Goal: Task Accomplishment & Management: Use online tool/utility

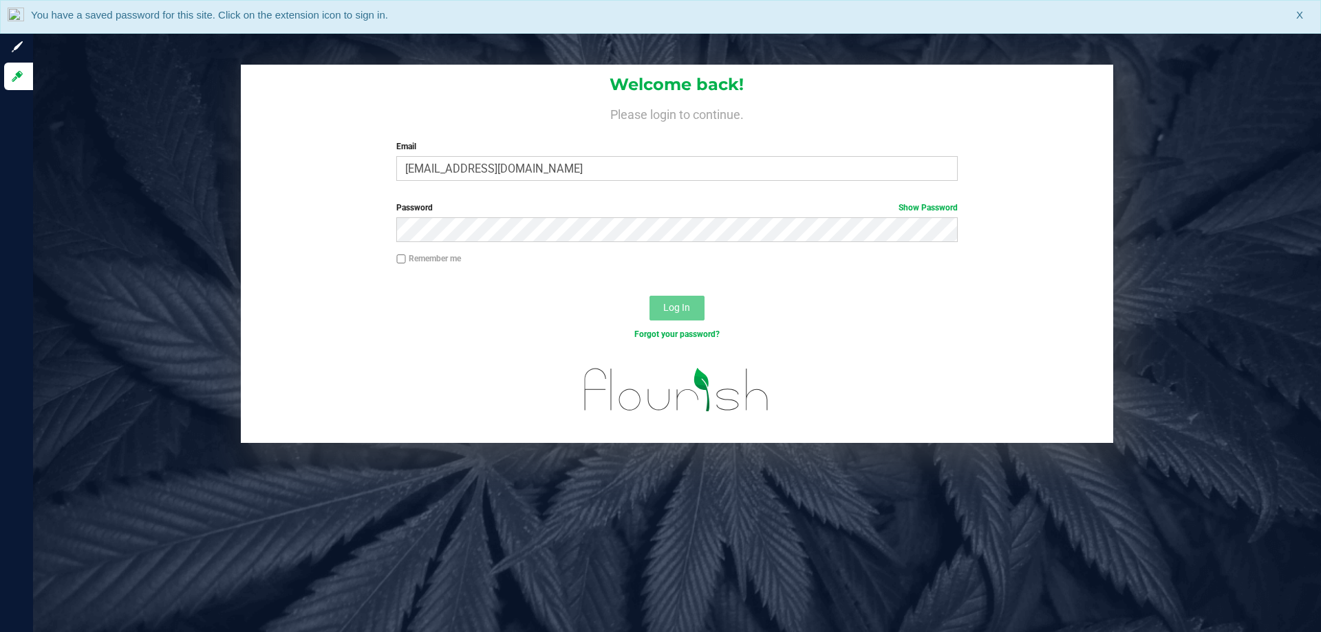
type input "[EMAIL_ADDRESS][DOMAIN_NAME]"
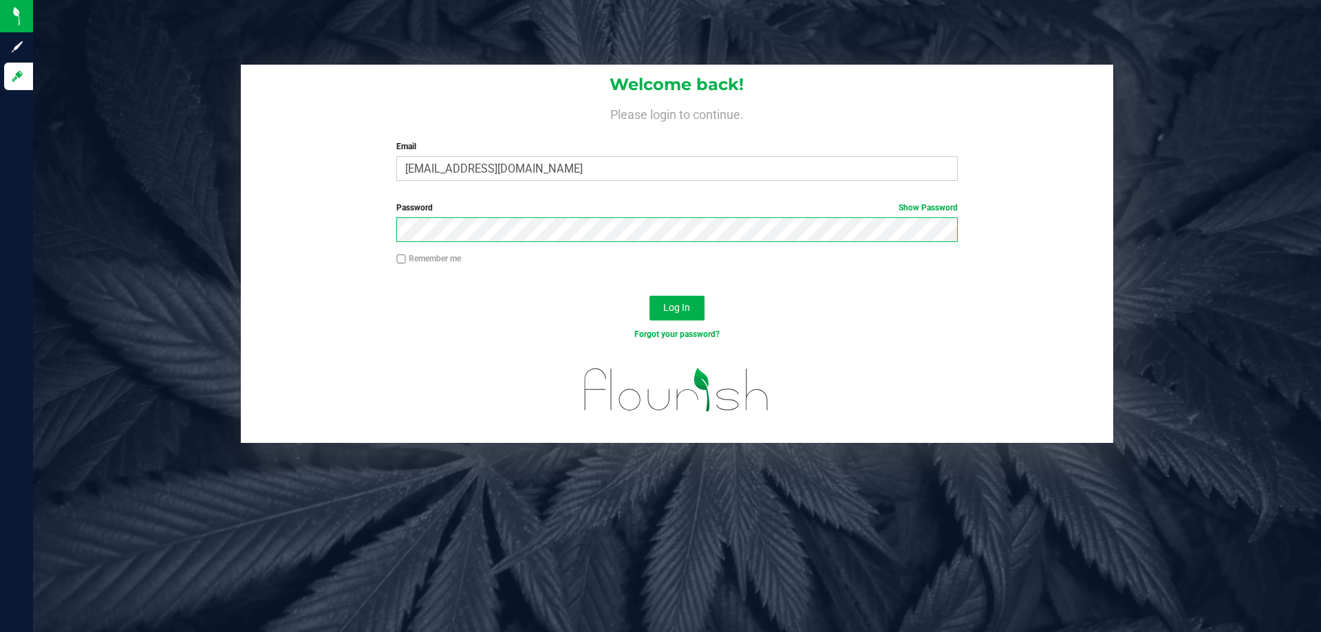
click at [649, 296] on button "Log In" at bounding box center [676, 308] width 55 height 25
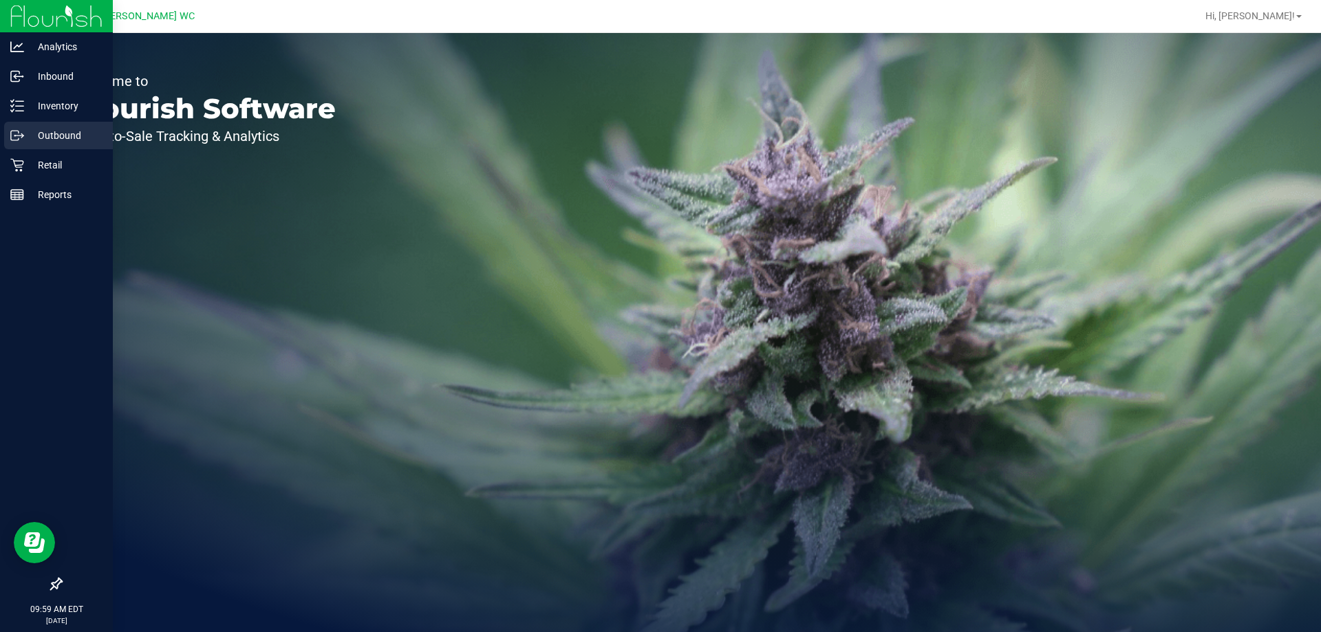
click at [37, 128] on p "Outbound" at bounding box center [65, 135] width 83 height 17
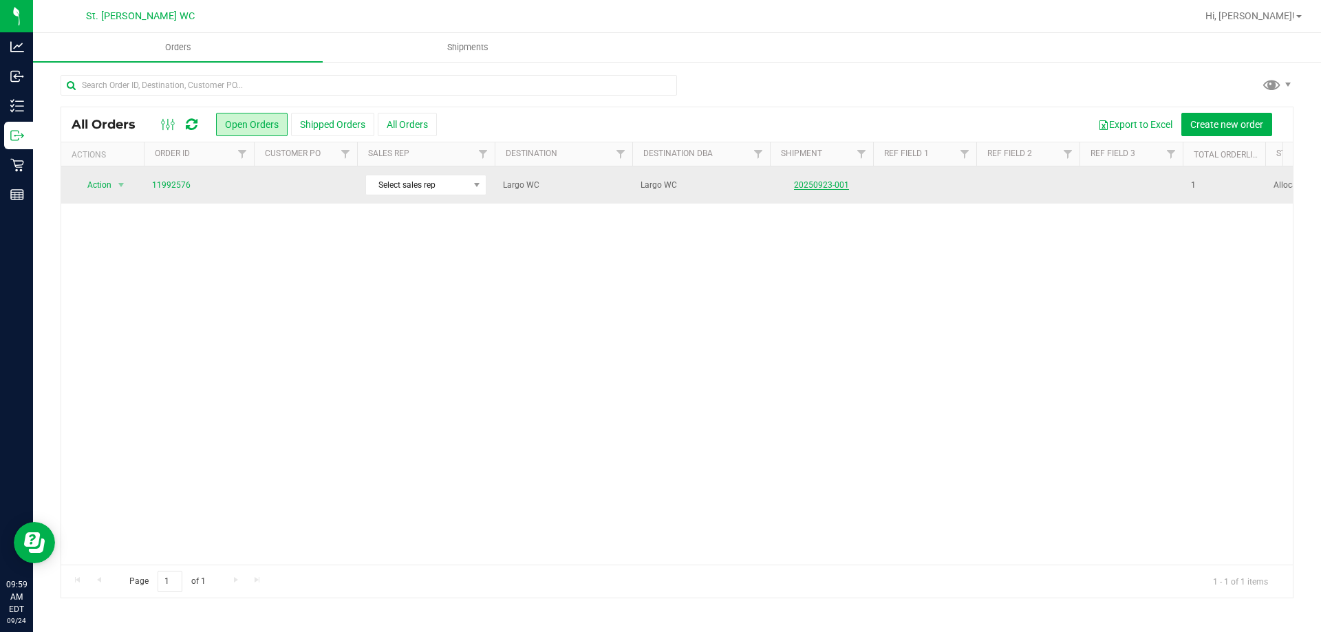
click at [804, 181] on link "20250923-001" at bounding box center [821, 185] width 55 height 10
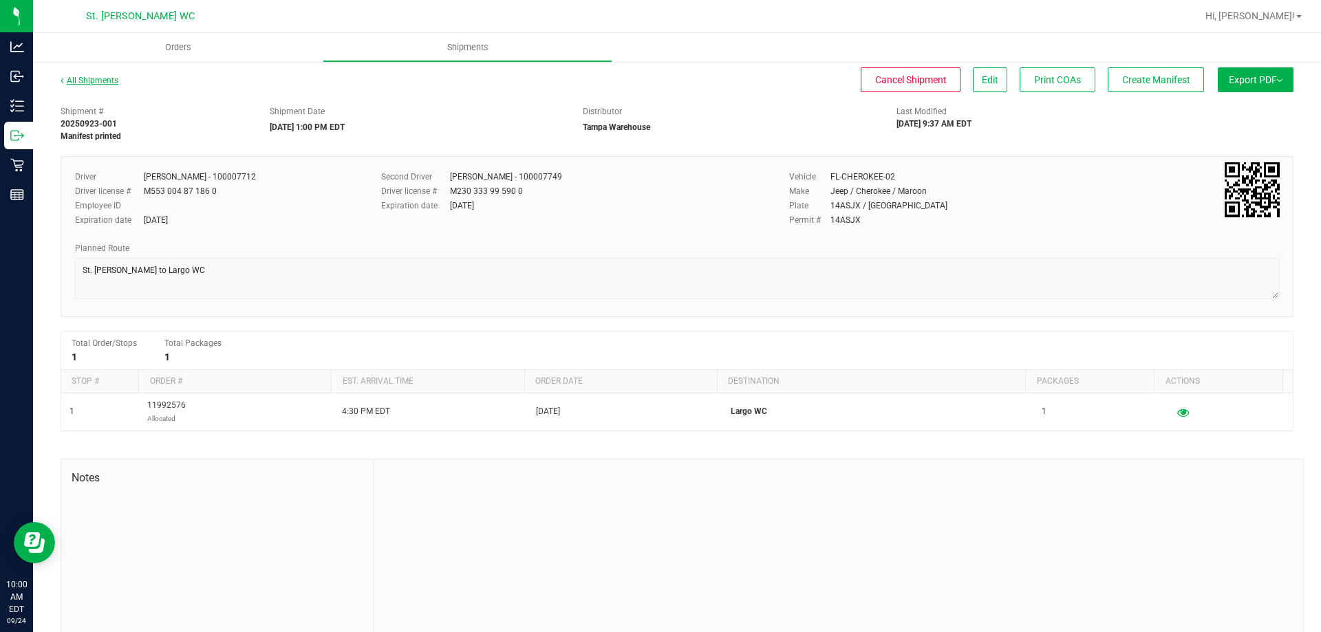
click at [96, 82] on link "All Shipments" at bounding box center [90, 81] width 58 height 10
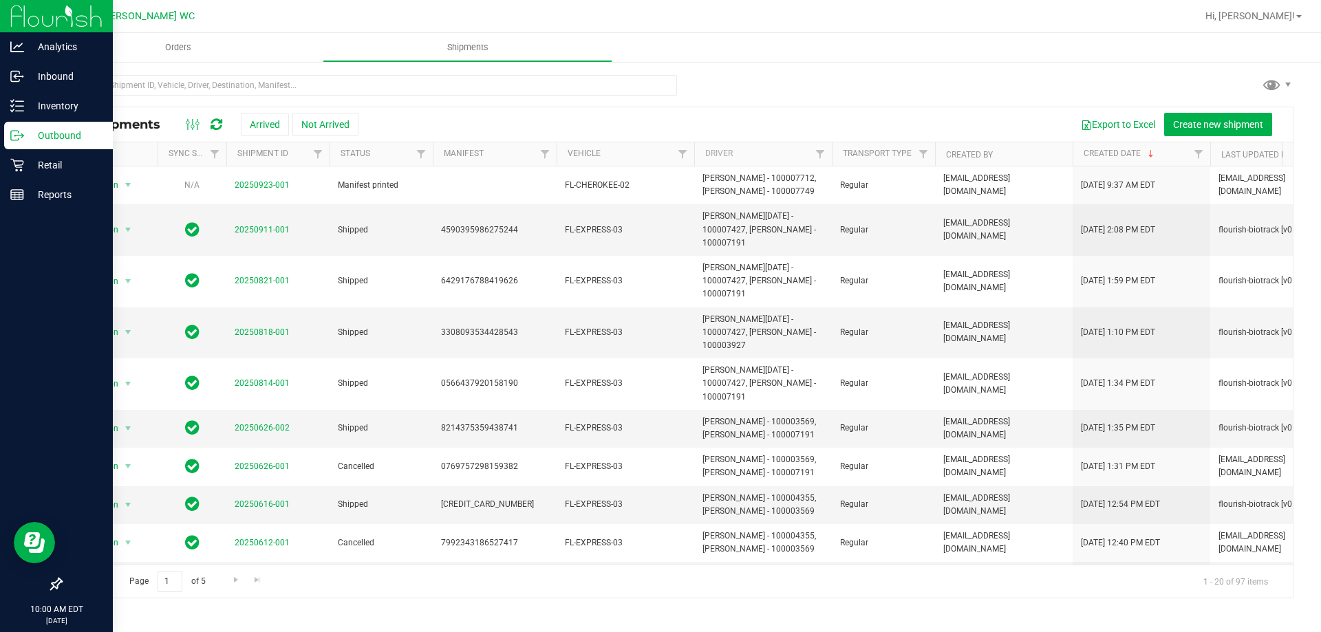
click at [14, 126] on div "Outbound" at bounding box center [58, 136] width 109 height 28
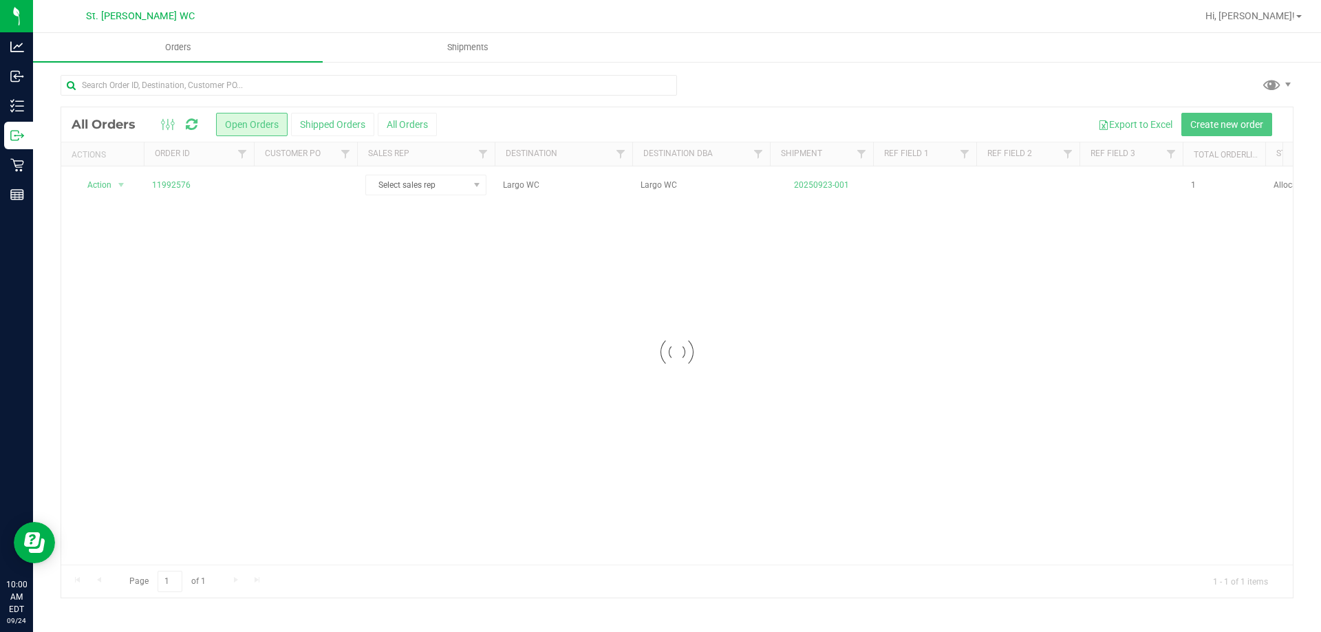
click at [118, 186] on div at bounding box center [677, 352] width 1232 height 491
click at [108, 186] on span "Action" at bounding box center [93, 184] width 37 height 19
click at [220, 306] on div "Action Action Cancel order Clone order Edit order Mark as fully paid Order audi…" at bounding box center [677, 365] width 1232 height 398
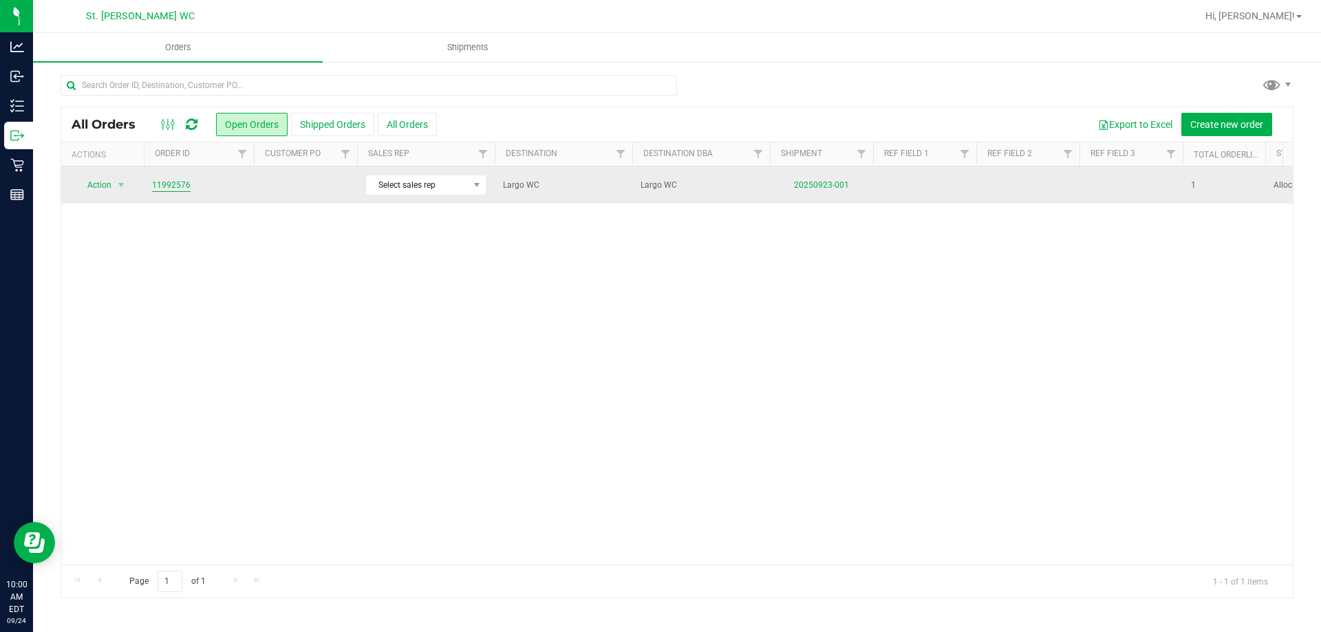
click at [182, 186] on link "11992576" at bounding box center [171, 185] width 39 height 13
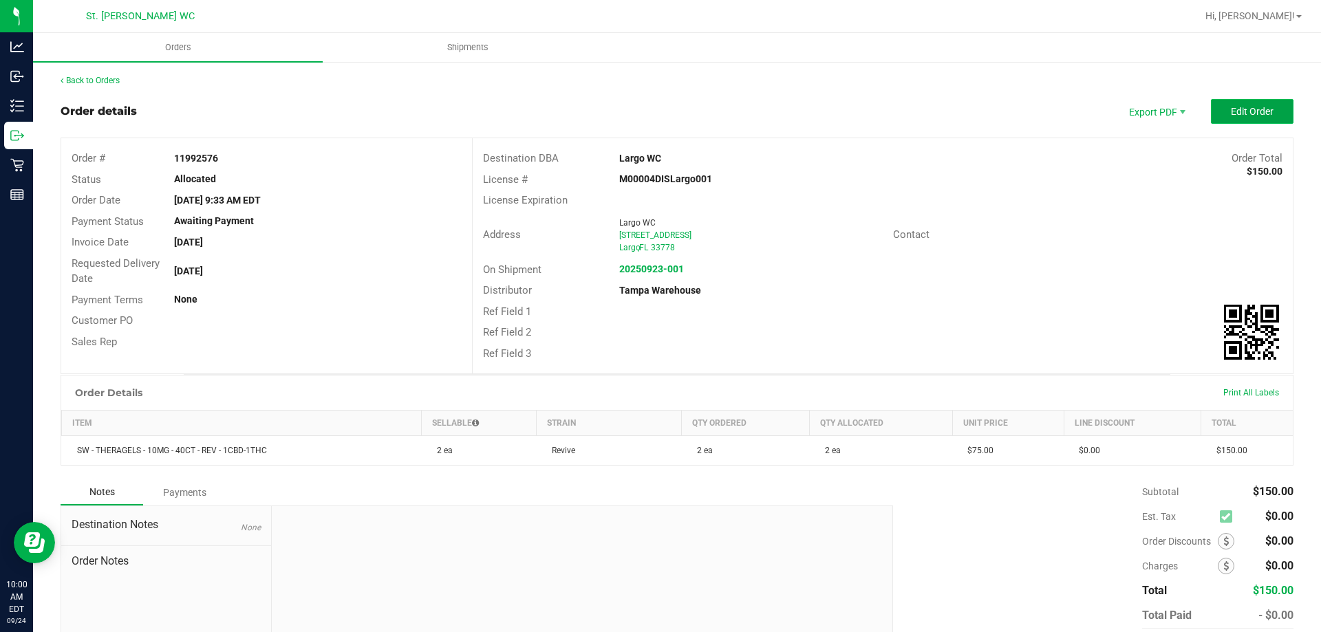
click at [1231, 114] on span "Edit Order" at bounding box center [1252, 111] width 43 height 11
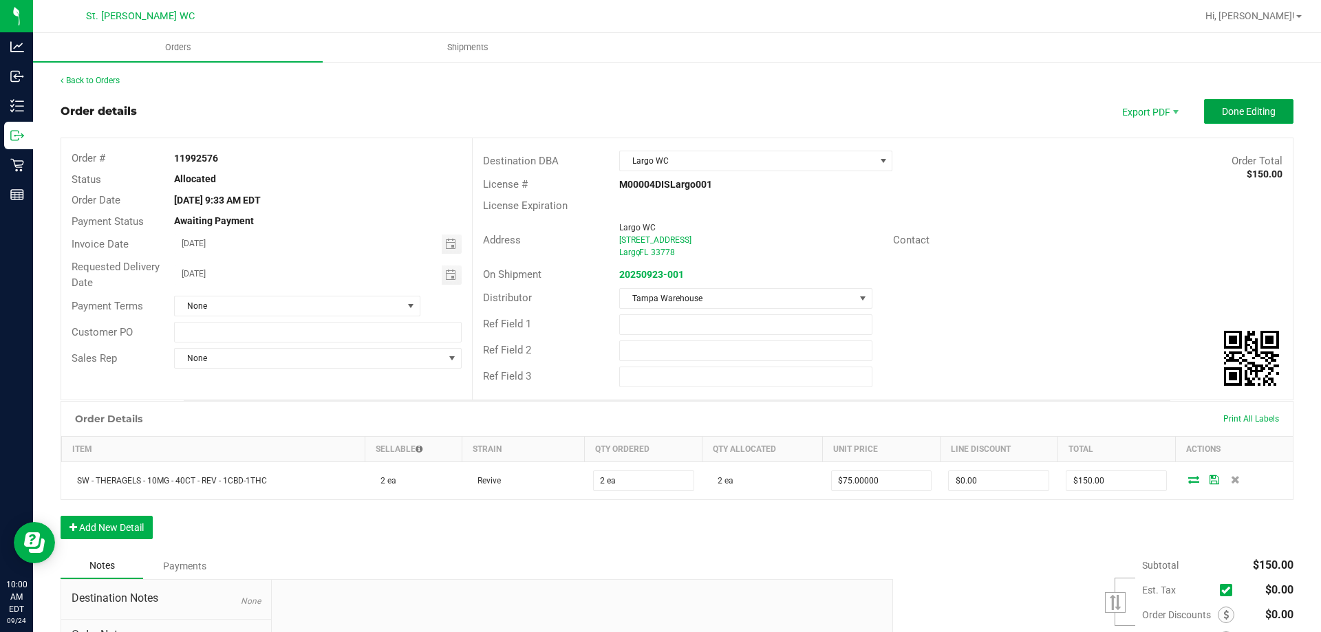
click at [1227, 114] on span "Done Editing" at bounding box center [1249, 111] width 54 height 11
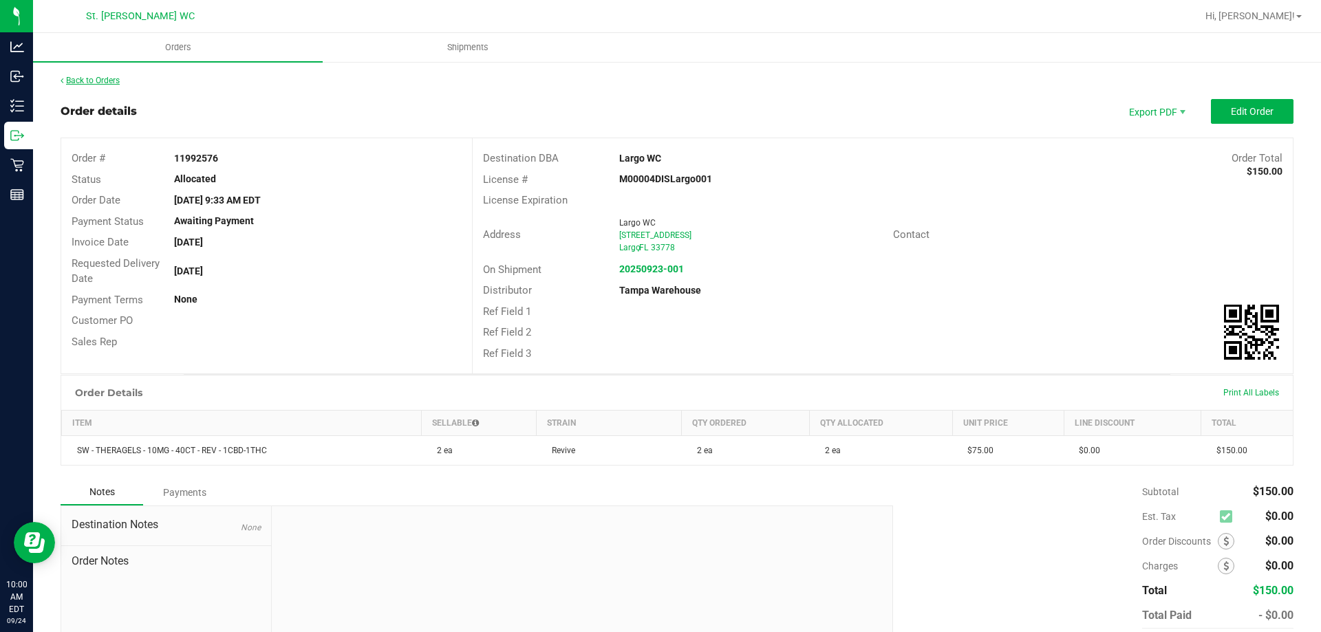
click at [74, 81] on link "Back to Orders" at bounding box center [90, 81] width 59 height 10
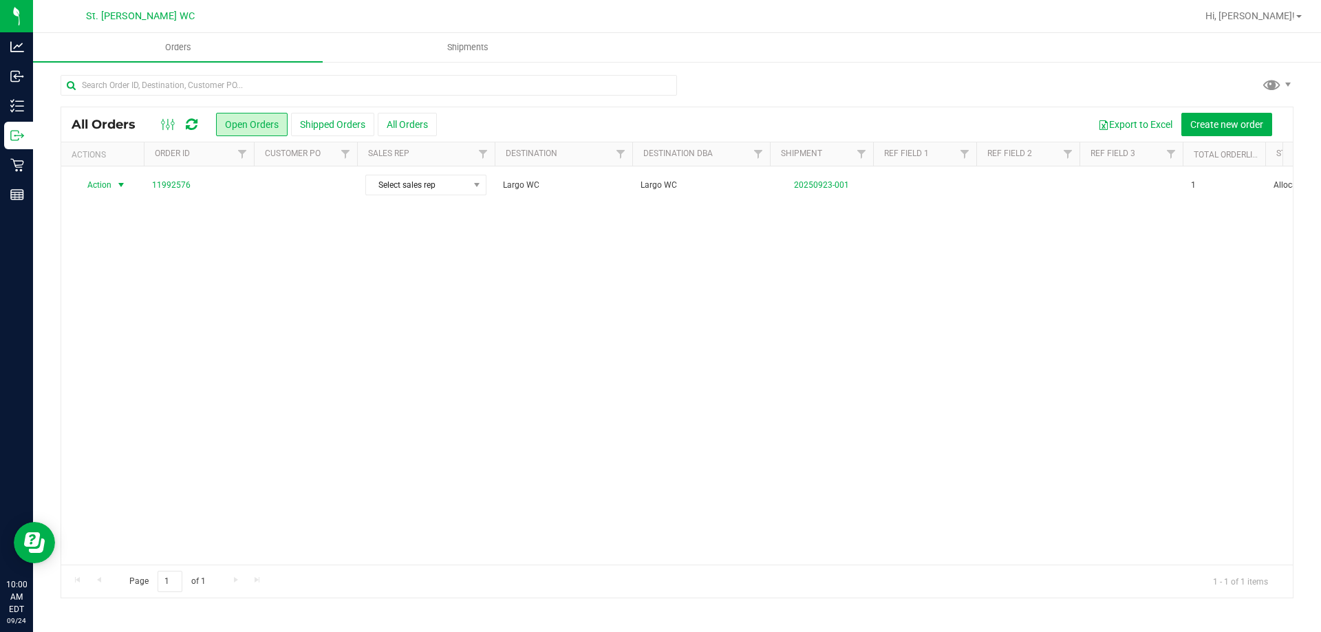
click at [100, 189] on span "Action" at bounding box center [93, 184] width 37 height 19
click at [149, 389] on li "Print packing list" at bounding box center [127, 389] width 103 height 21
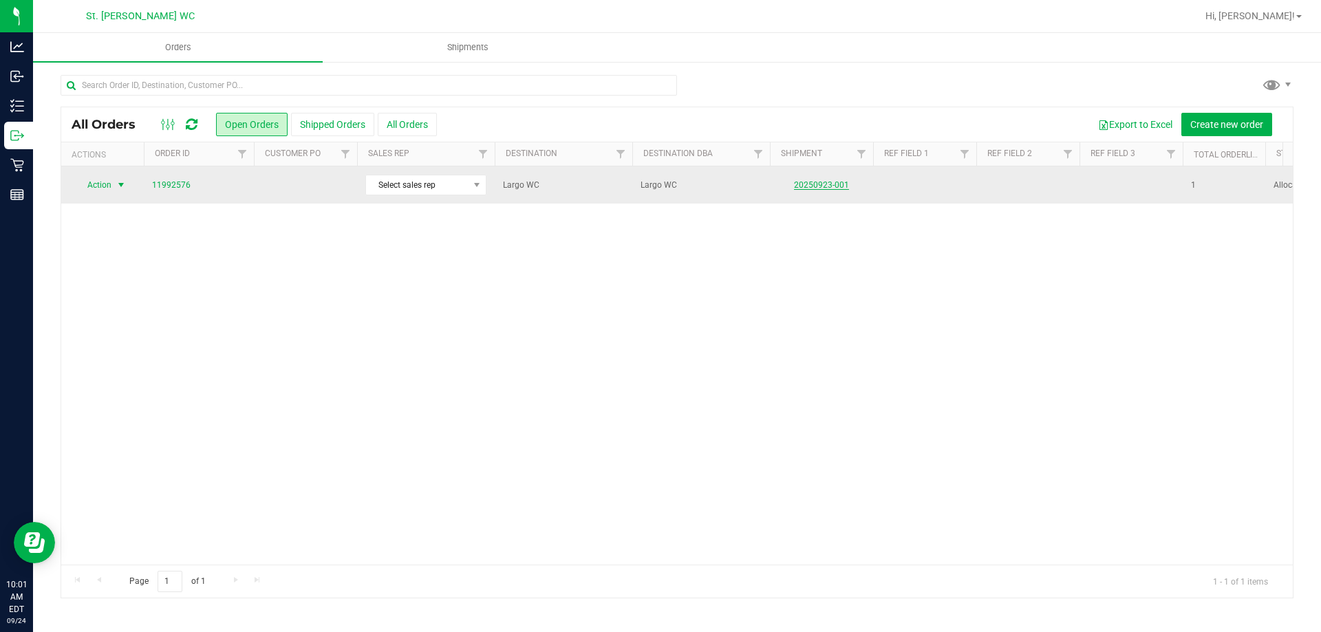
click at [814, 182] on link "20250923-001" at bounding box center [821, 185] width 55 height 10
click at [171, 185] on link "11992576" at bounding box center [171, 185] width 39 height 13
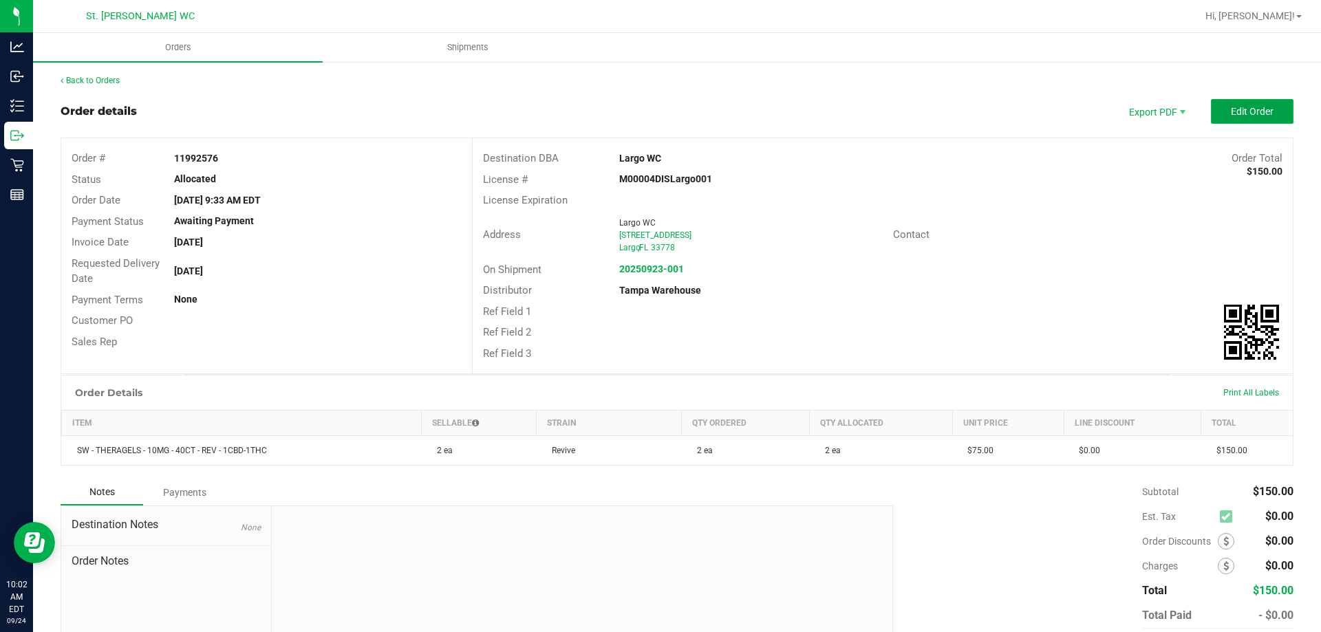
click at [1212, 115] on button "Edit Order" at bounding box center [1252, 111] width 83 height 25
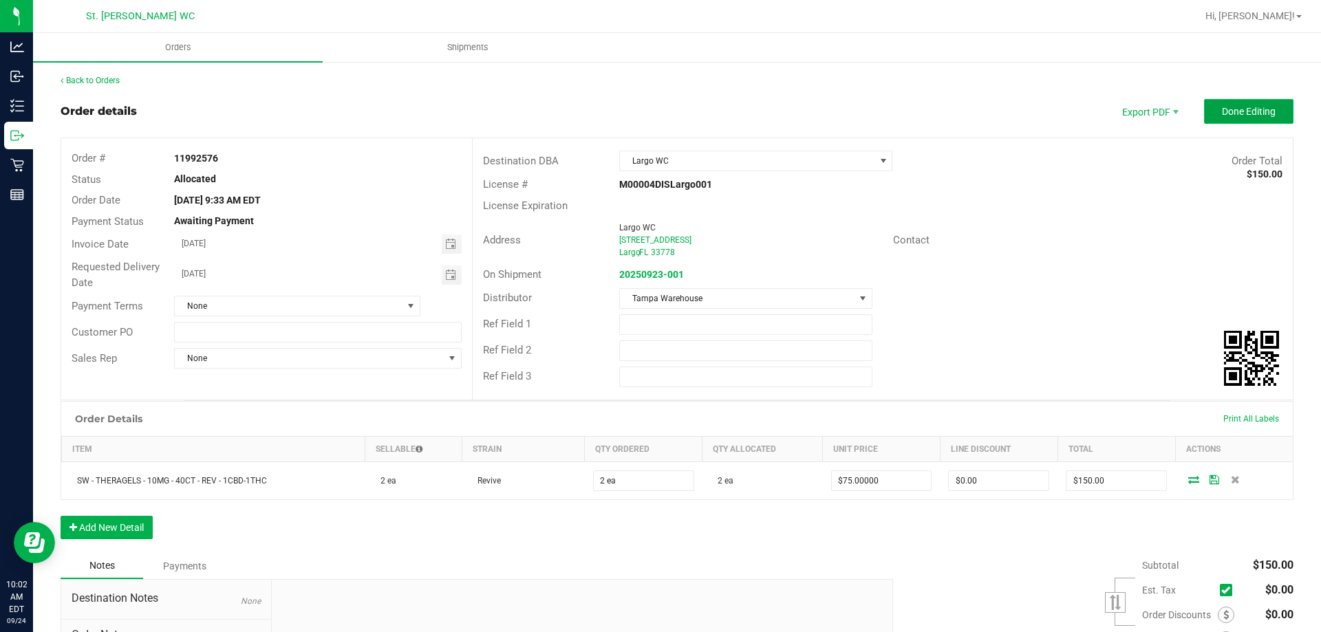
click at [1235, 103] on button "Done Editing" at bounding box center [1248, 111] width 89 height 25
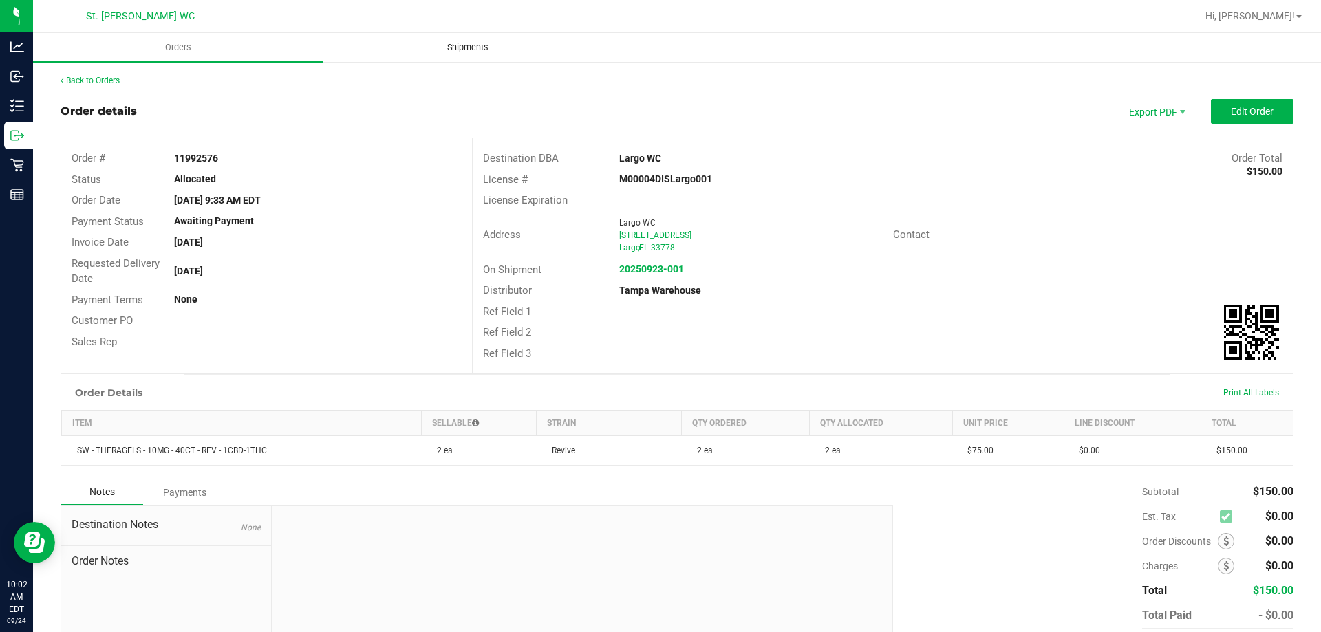
click at [474, 42] on span "Shipments" at bounding box center [468, 47] width 78 height 12
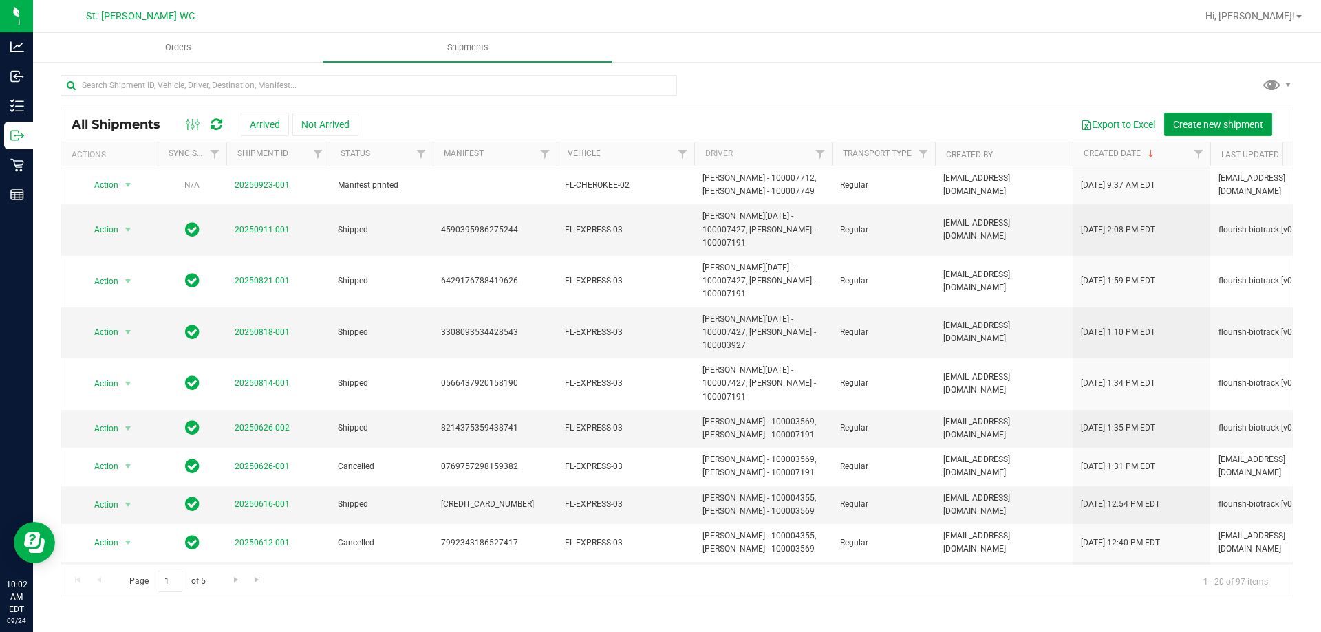
click at [1190, 122] on span "Create new shipment" at bounding box center [1218, 124] width 90 height 11
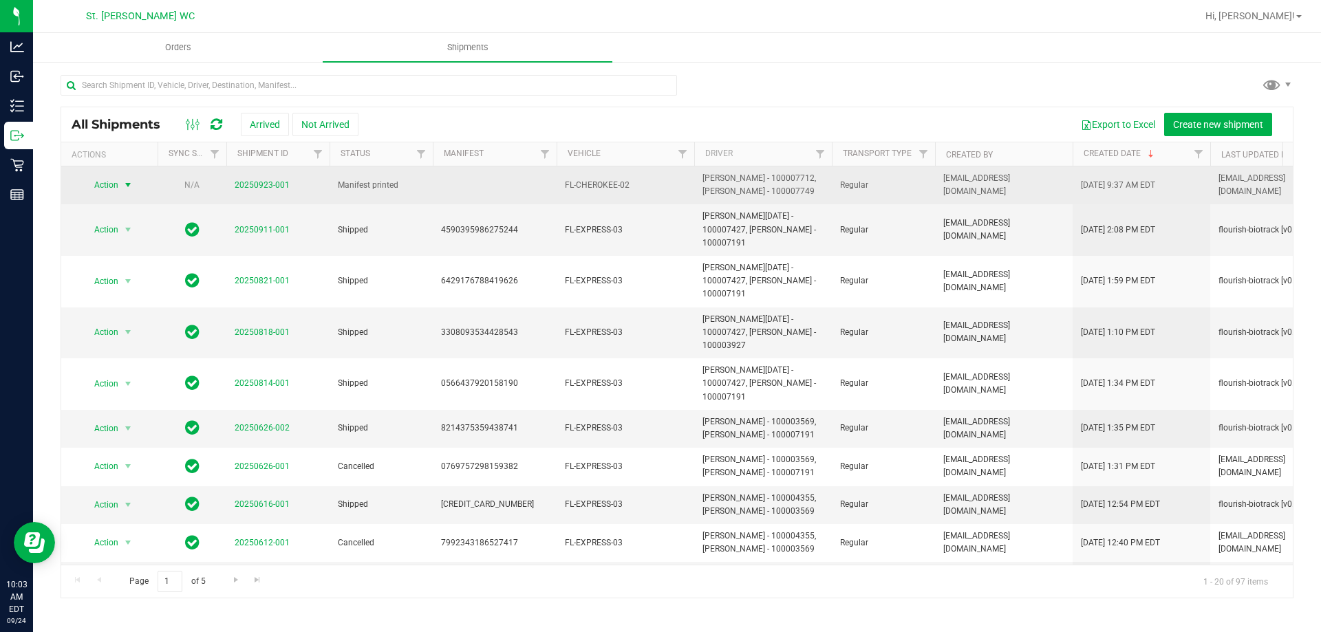
click at [107, 183] on span "Action" at bounding box center [100, 184] width 37 height 19
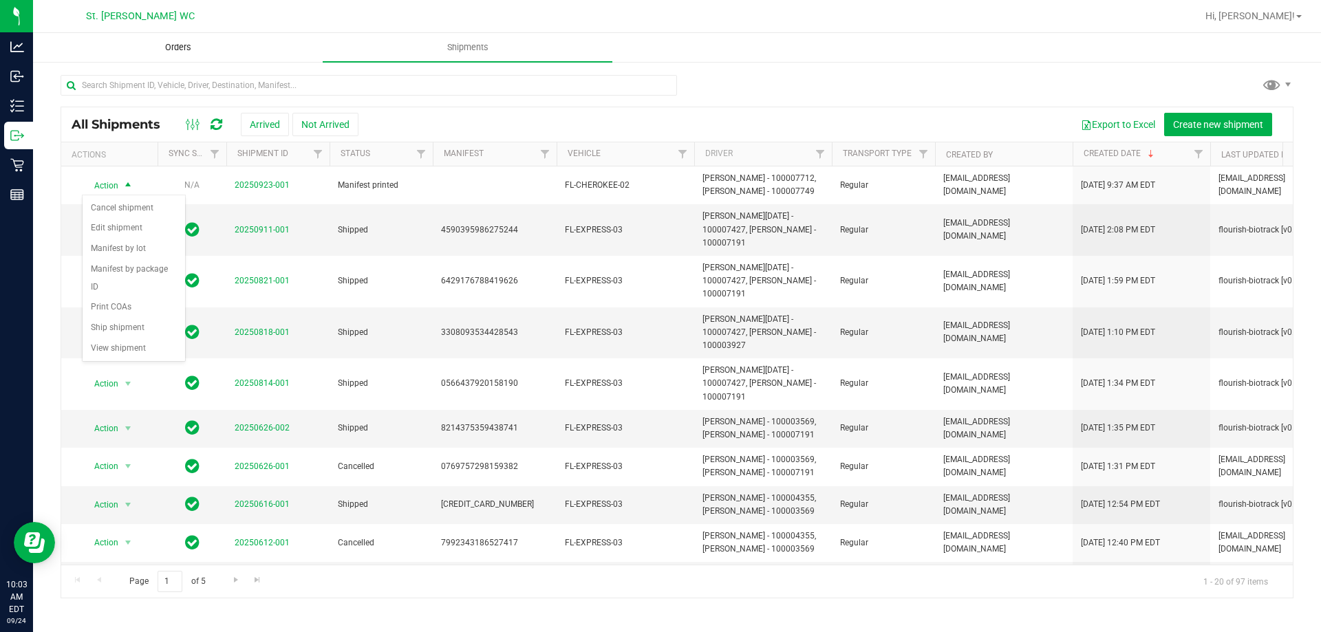
click at [94, 44] on uib-tab-heading "Orders" at bounding box center [178, 48] width 288 height 28
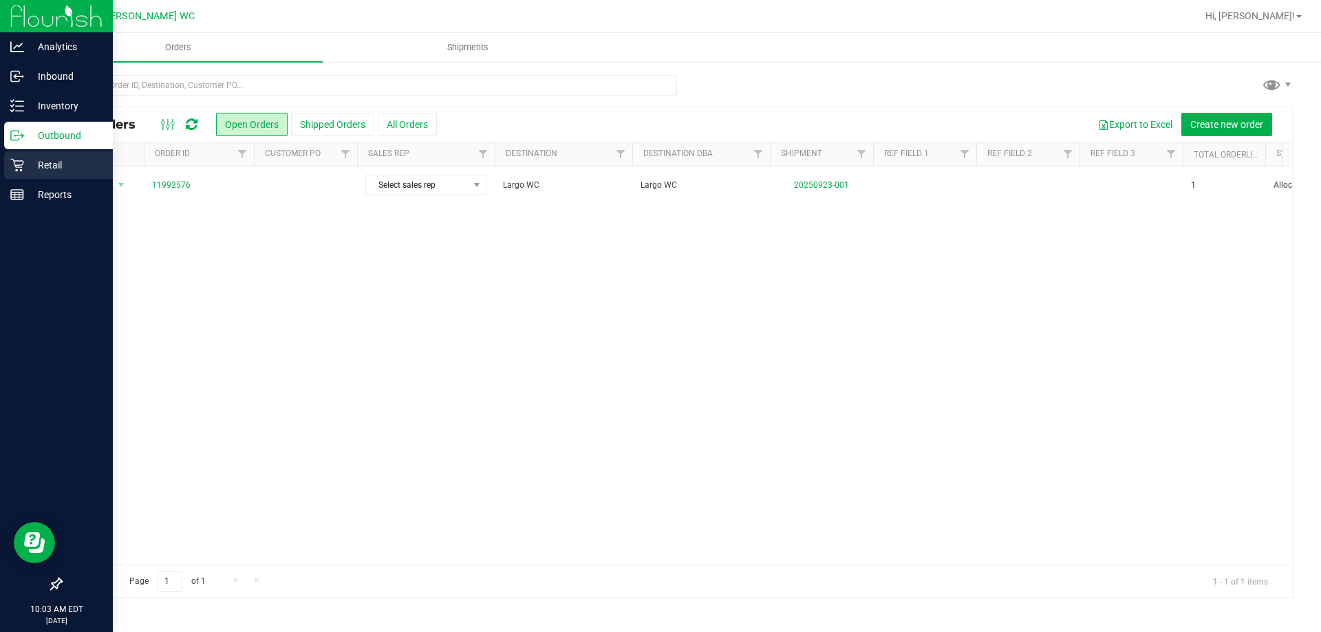
click at [30, 165] on p "Retail" at bounding box center [65, 165] width 83 height 17
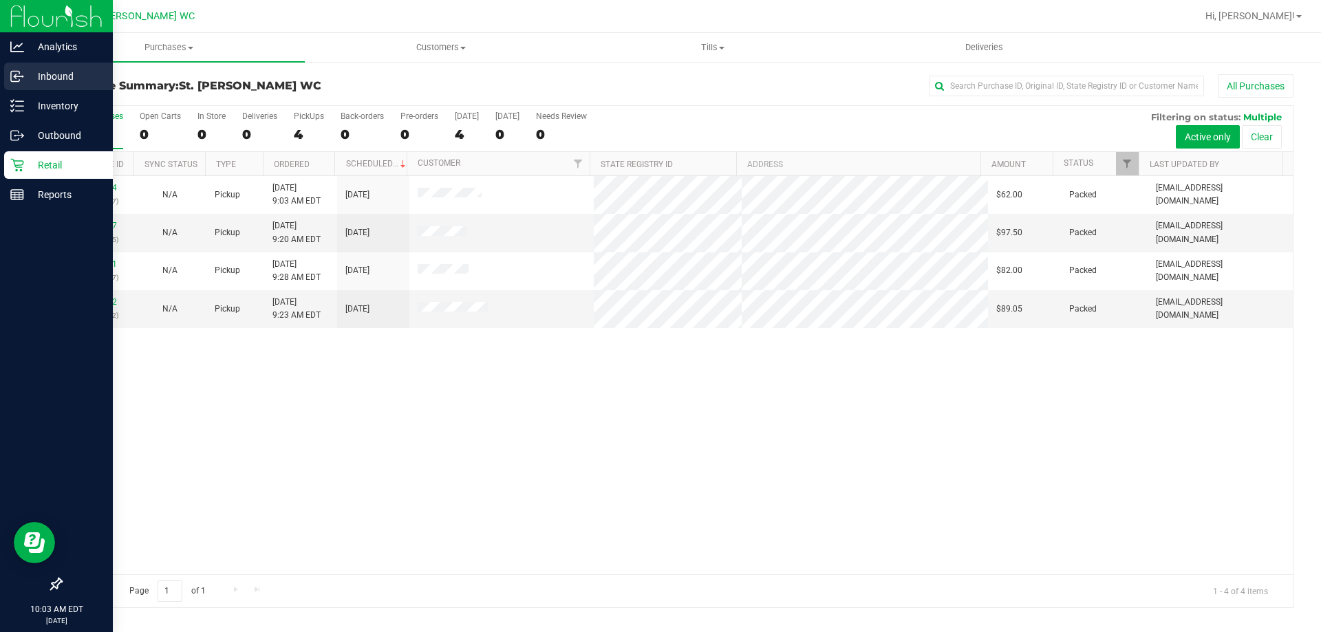
click at [45, 69] on p "Inbound" at bounding box center [65, 76] width 83 height 17
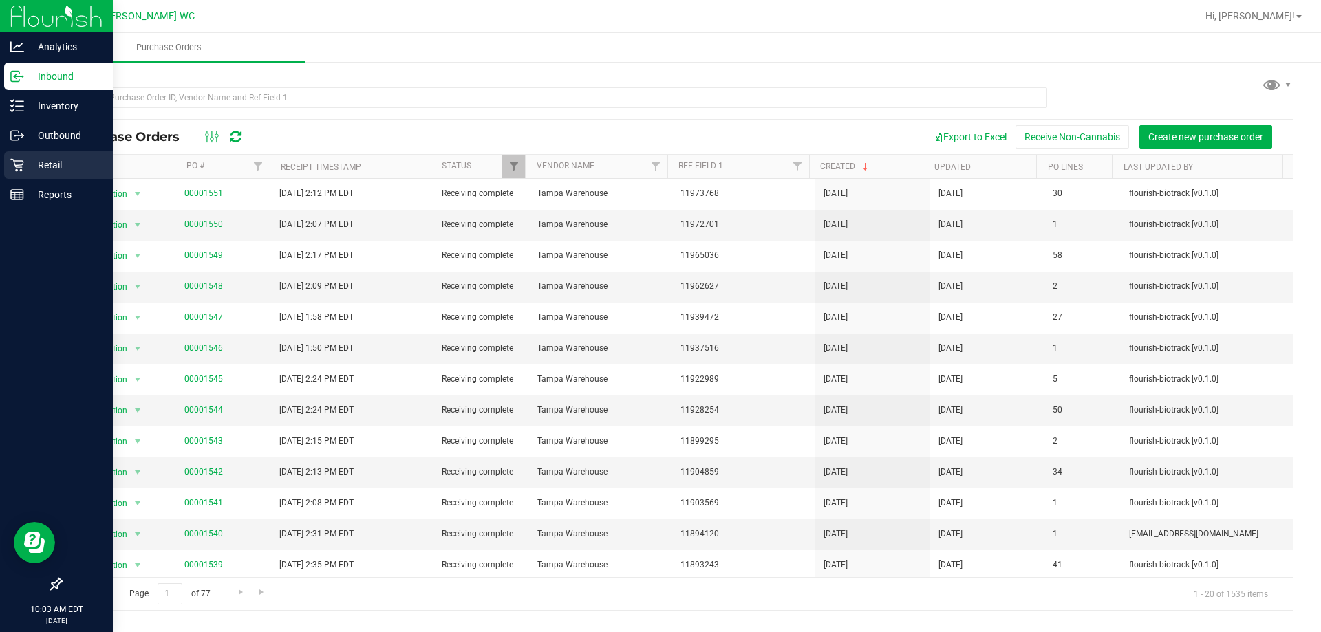
click at [41, 167] on p "Retail" at bounding box center [65, 165] width 83 height 17
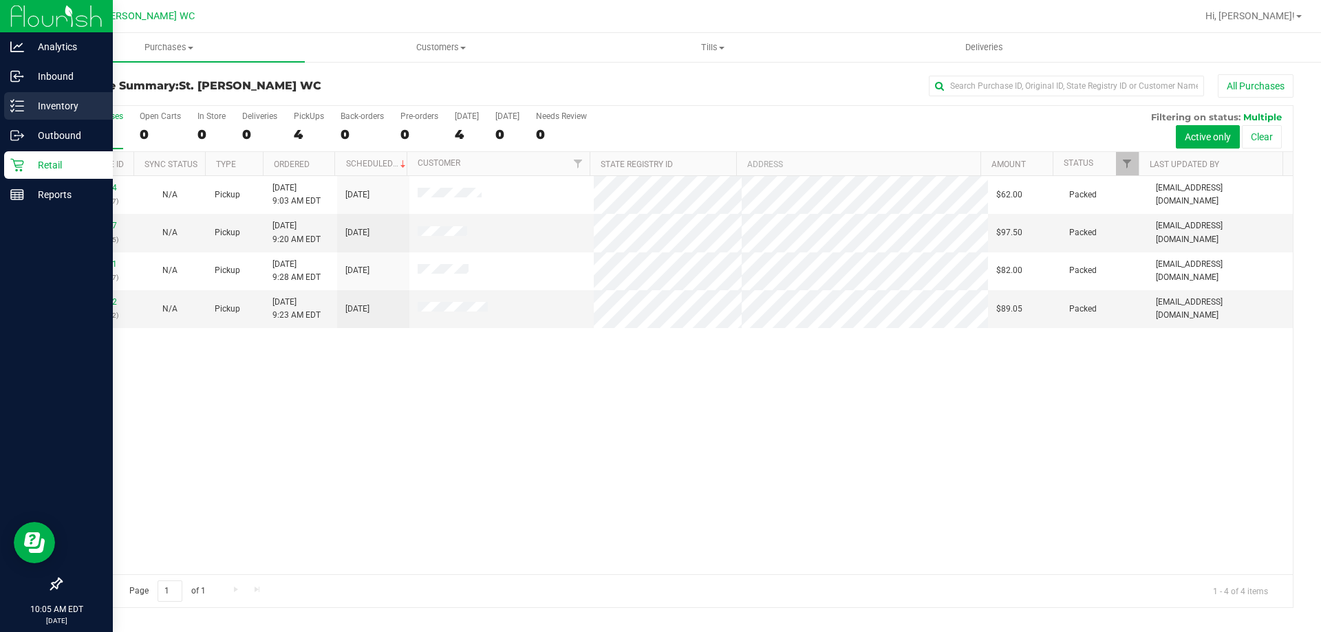
click at [28, 101] on p "Inventory" at bounding box center [65, 106] width 83 height 17
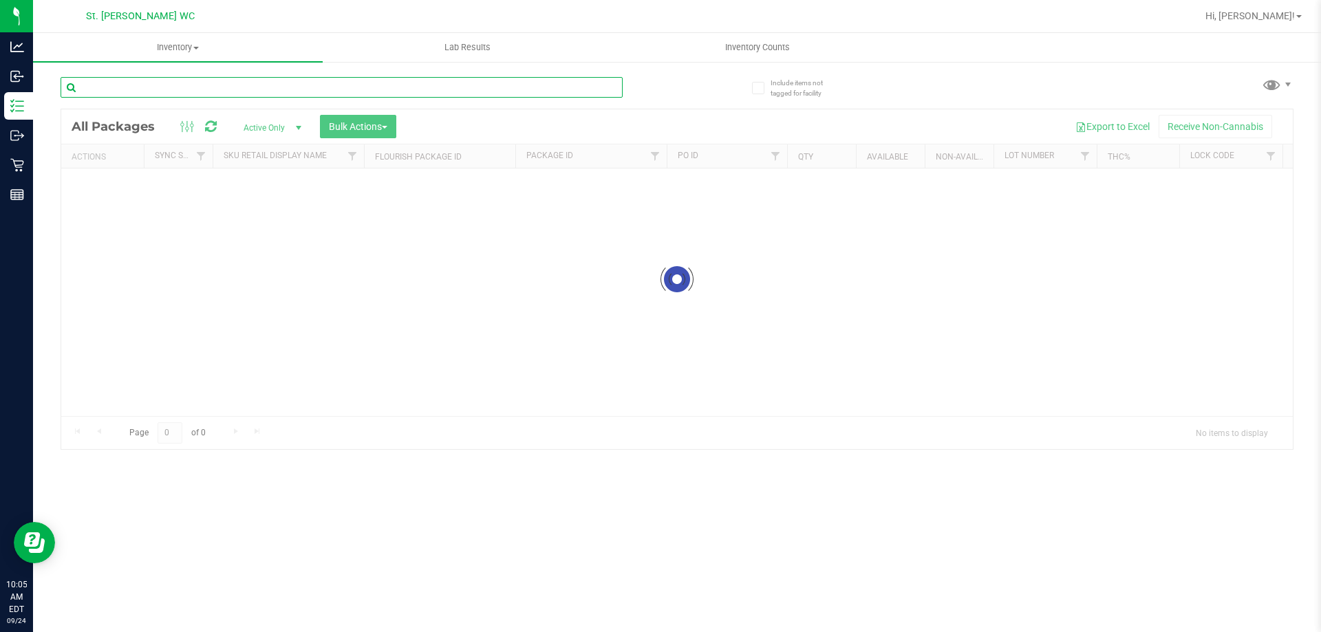
click at [154, 87] on input "text" at bounding box center [342, 87] width 562 height 21
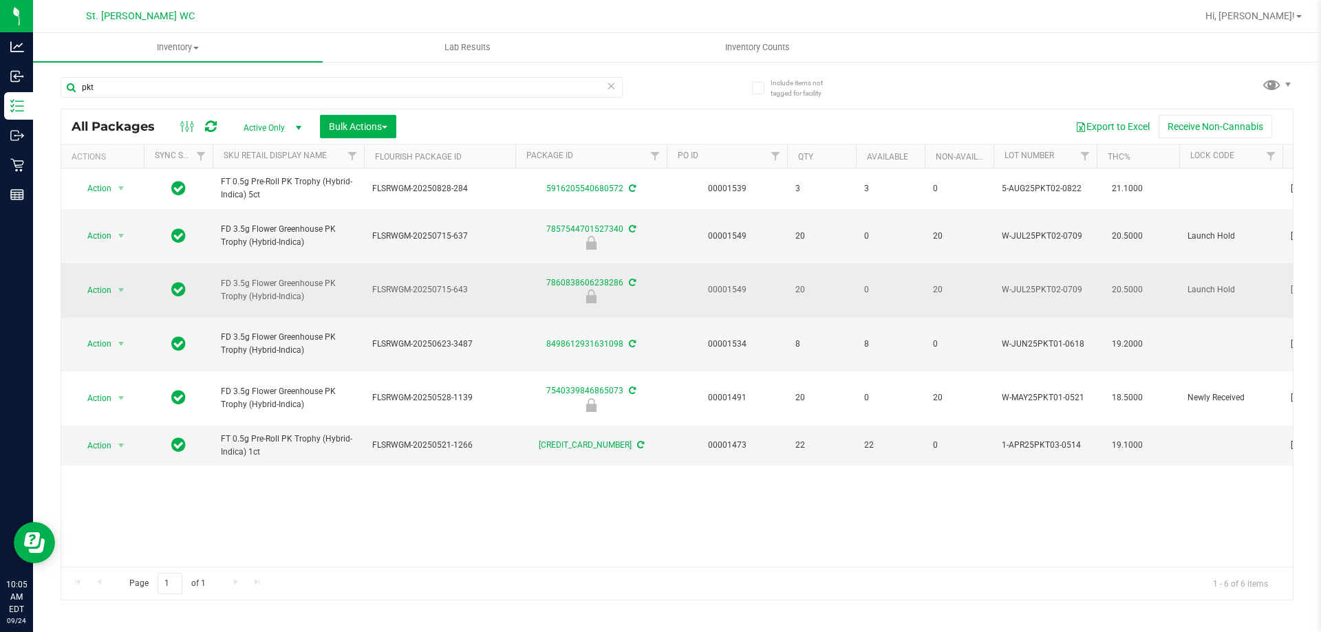
click at [246, 277] on span "FD 3.5g Flower Greenhouse PK Trophy (Hybrid-Indica)" at bounding box center [288, 290] width 135 height 26
click at [255, 277] on span "FD 3.5g Flower Greenhouse PK Trophy (Hybrid-Indica)" at bounding box center [288, 290] width 135 height 26
click at [256, 277] on span "FD 3.5g Flower Greenhouse PK Trophy (Hybrid-Indica)" at bounding box center [288, 290] width 135 height 26
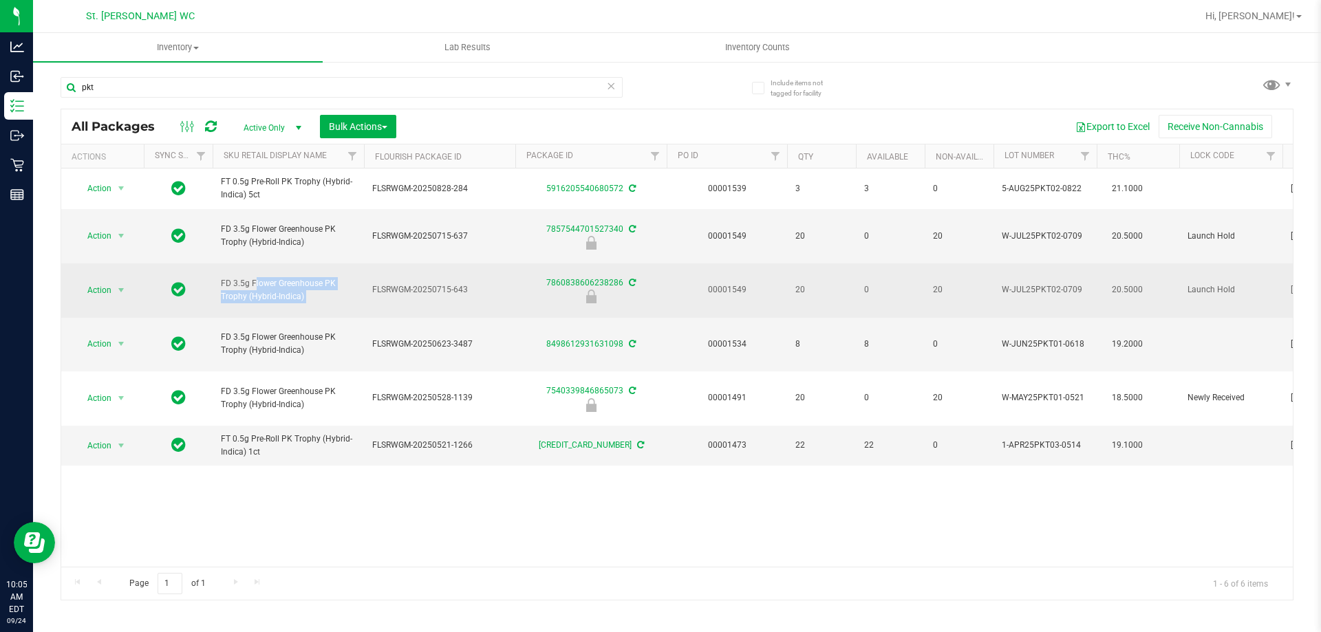
click at [256, 277] on span "FD 3.5g Flower Greenhouse PK Trophy (Hybrid-Indica)" at bounding box center [288, 290] width 135 height 26
copy tr "FD 3.5g Flower Greenhouse PK Trophy (Hybrid-Indica)"
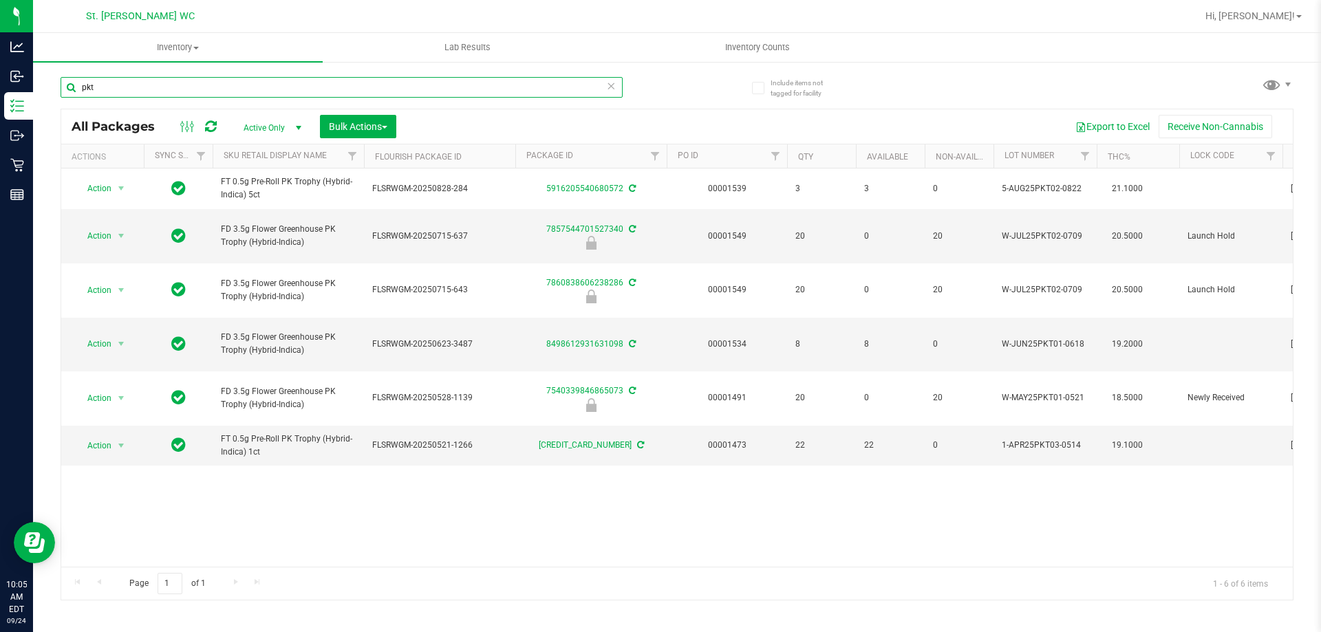
drag, startPoint x: 164, startPoint y: 89, endPoint x: 73, endPoint y: 82, distance: 91.1
click at [73, 82] on input "pkt" at bounding box center [342, 87] width 562 height 21
paste input "FD 3.5g Flower Greenhouse PK Trophy (Hybrid-Indica)"
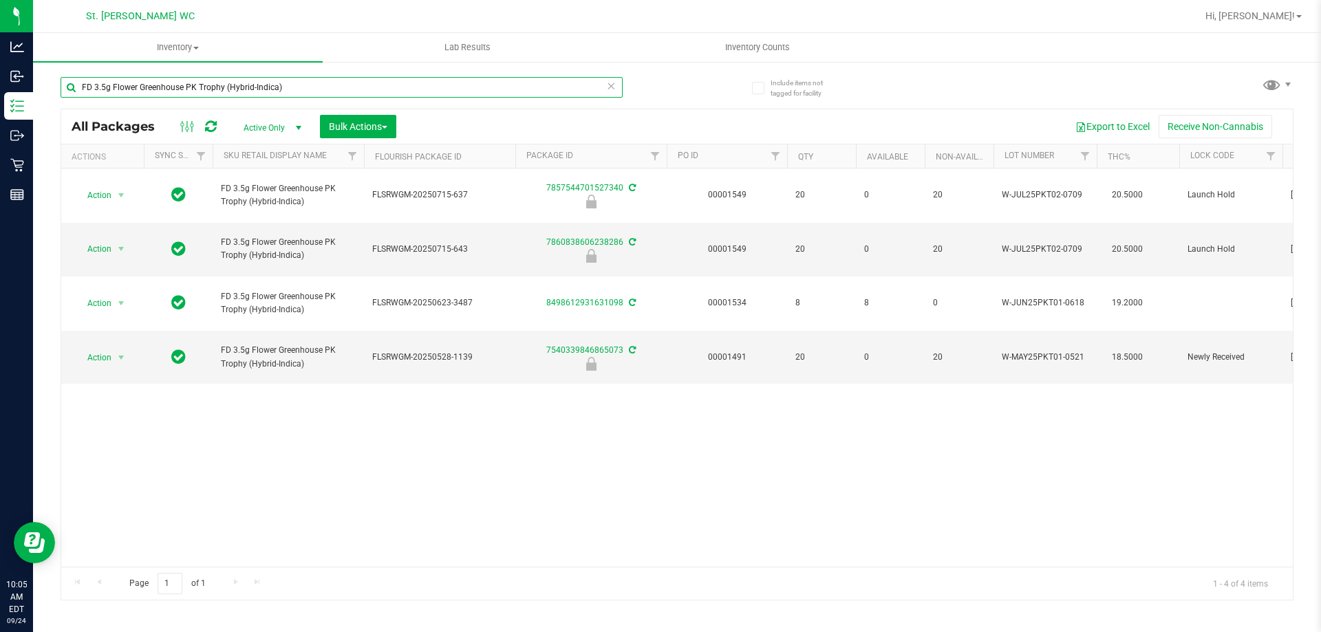
type input "FD 3.5g Flower Greenhouse PK Trophy (Hybrid-Indica)"
click at [255, 400] on div "Action Action Edit attributes Global inventory Locate package Package audit log…" at bounding box center [677, 368] width 1232 height 398
